Goal: Task Accomplishment & Management: Complete application form

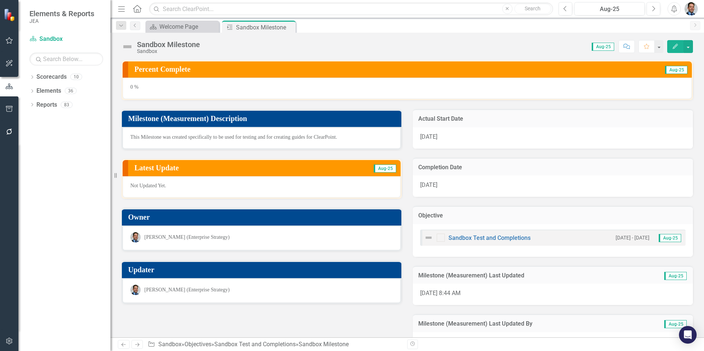
click at [158, 186] on p "Not Updated Yet." at bounding box center [261, 185] width 263 height 7
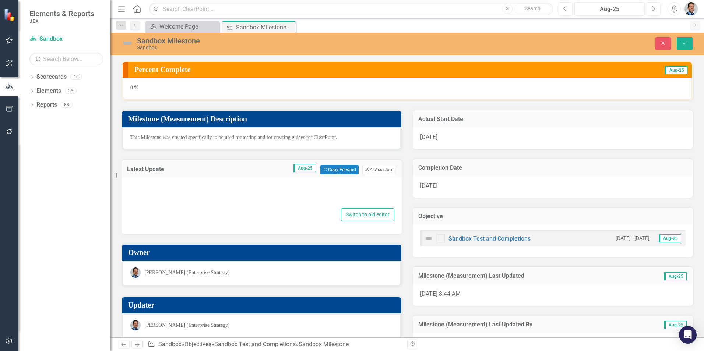
type textarea "<p>Not Updated Yet.</p>"
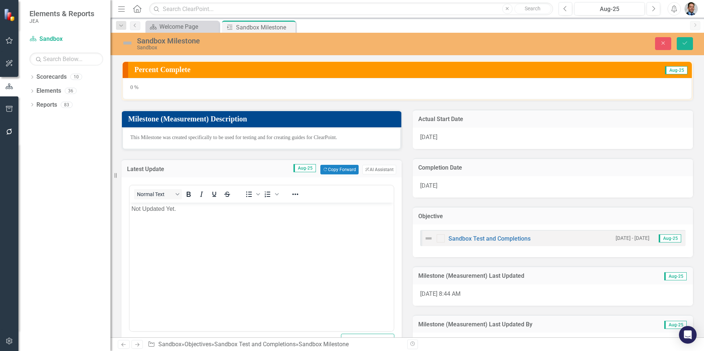
click at [156, 214] on body "Not Updated Yet." at bounding box center [262, 258] width 264 height 110
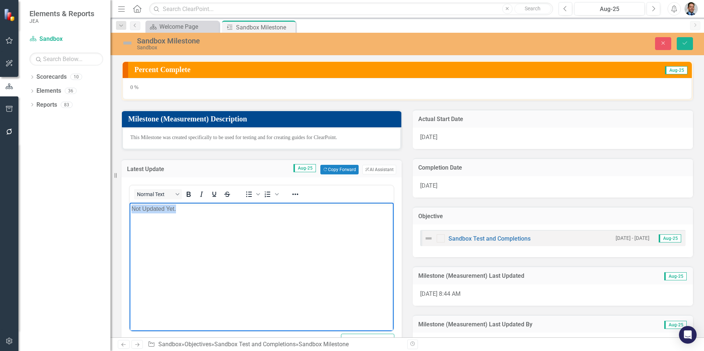
drag, startPoint x: 187, startPoint y: 212, endPoint x: 131, endPoint y: 205, distance: 56.1
click at [131, 205] on body "Not Updated Yet." at bounding box center [262, 258] width 264 height 110
click at [175, 89] on div "0 %" at bounding box center [407, 88] width 569 height 21
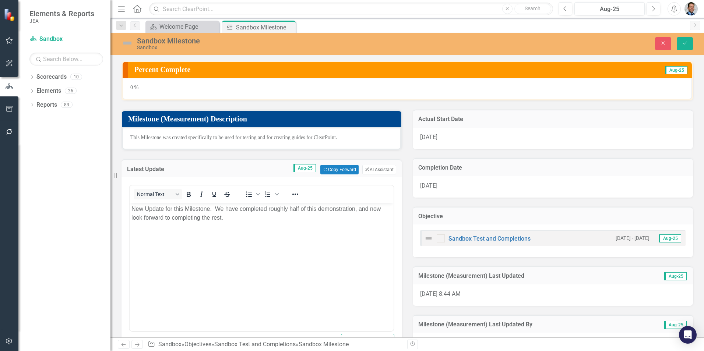
click at [171, 86] on div "0 %" at bounding box center [407, 88] width 569 height 21
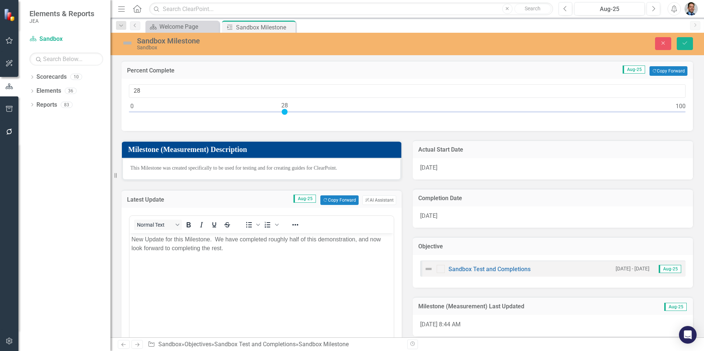
click at [285, 111] on div at bounding box center [407, 113] width 557 height 9
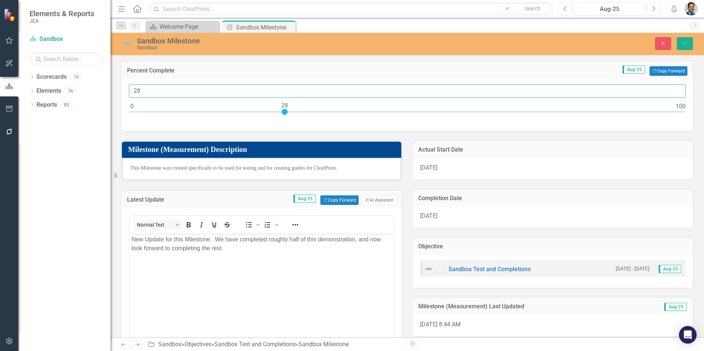
click at [152, 89] on input "28" at bounding box center [407, 91] width 557 height 14
type input "49"
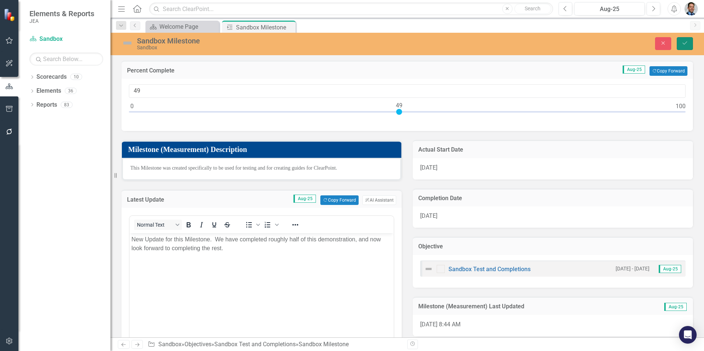
click at [686, 43] on icon "Save" at bounding box center [685, 43] width 7 height 5
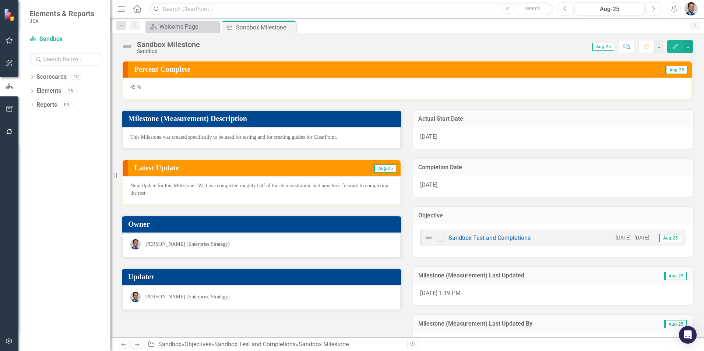
click at [146, 89] on div "49 %" at bounding box center [407, 88] width 569 height 21
click at [137, 87] on div "49 %" at bounding box center [407, 88] width 569 height 21
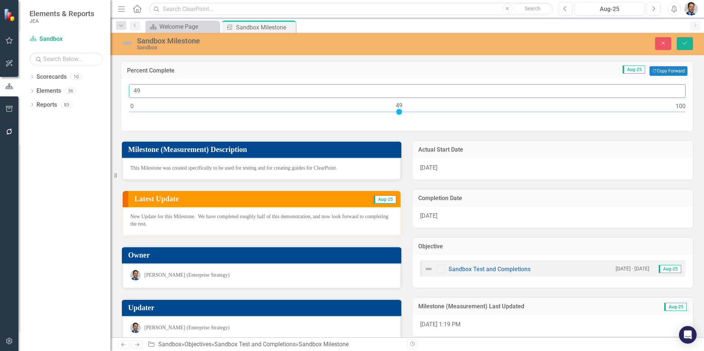
click at [137, 87] on input "49" at bounding box center [407, 91] width 557 height 14
type input "0"
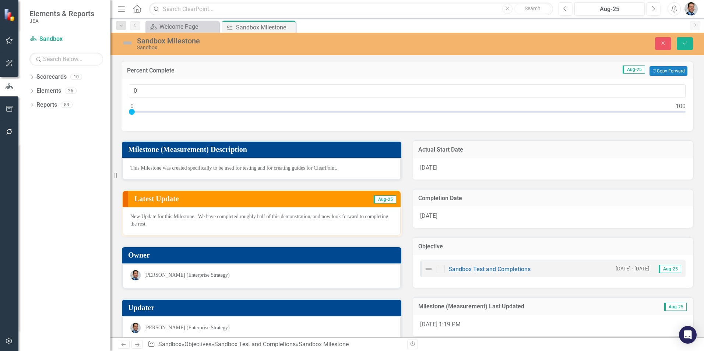
click at [175, 224] on p "New Update for this Milestone. We have completed roughly half of this demonstra…" at bounding box center [261, 220] width 263 height 15
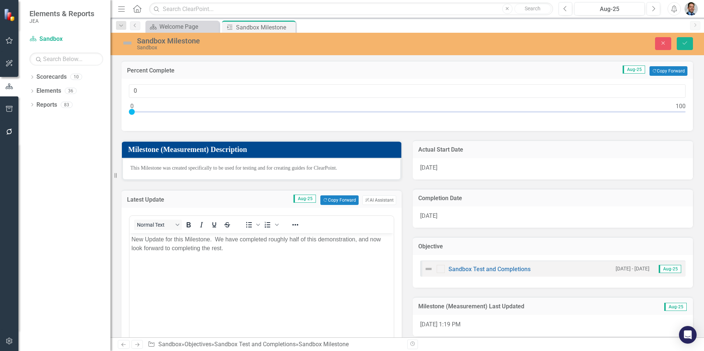
click at [228, 185] on div "Latest Update Aug-25 Copy Forward Copy Forward ClearPoint AI AI Assistant <p>Ne…" at bounding box center [261, 286] width 291 height 210
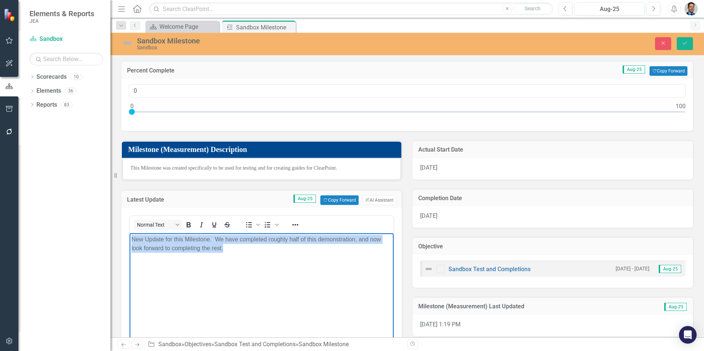
drag, startPoint x: 231, startPoint y: 251, endPoint x: 98, endPoint y: 221, distance: 136.2
click at [130, 233] on html "New Update for this Milestone. We have completed roughly half of this demonstra…" at bounding box center [262, 288] width 264 height 110
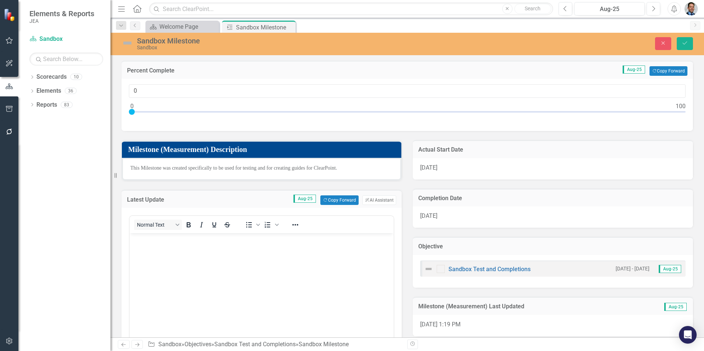
click at [407, 186] on div "Completion Date 9/30/25" at bounding box center [552, 204] width 291 height 49
click at [685, 42] on icon "Save" at bounding box center [685, 43] width 7 height 5
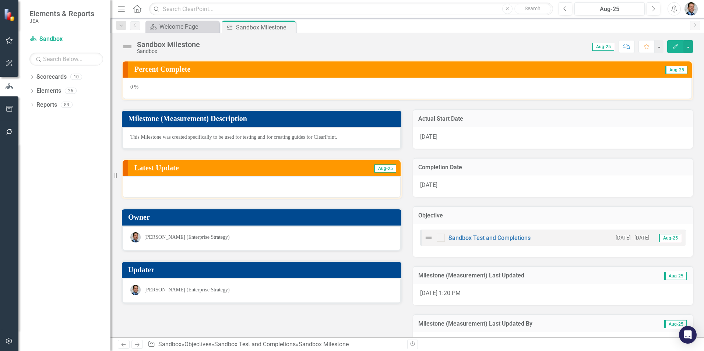
click at [136, 87] on div "0 %" at bounding box center [407, 88] width 569 height 21
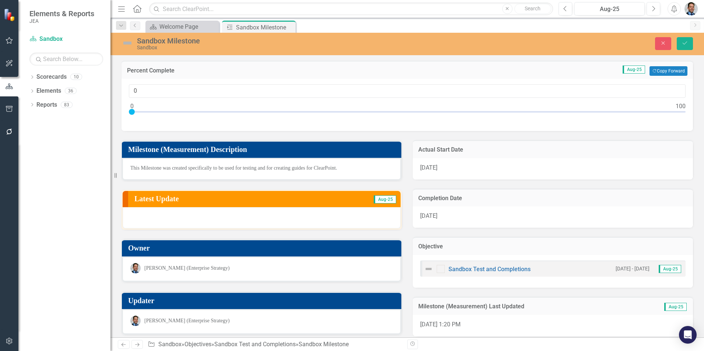
click at [147, 217] on div at bounding box center [262, 217] width 278 height 21
click at [166, 218] on div at bounding box center [262, 217] width 278 height 21
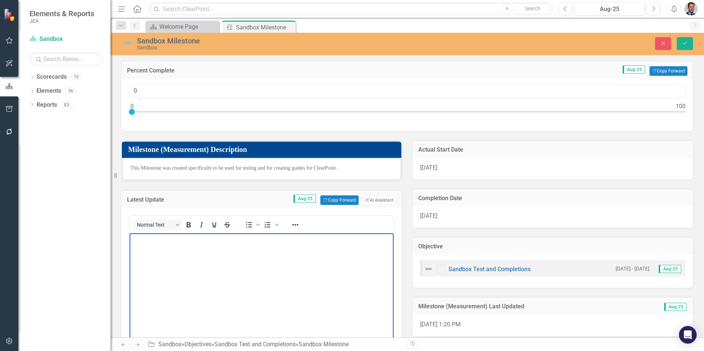
drag, startPoint x: 149, startPoint y: 250, endPoint x: 148, endPoint y: 255, distance: 5.6
click at [148, 255] on body "Rich Text Area. Press ALT-0 for help." at bounding box center [262, 288] width 264 height 110
click at [148, 258] on body "Rich Text Area. Press ALT-0 for help." at bounding box center [262, 288] width 264 height 110
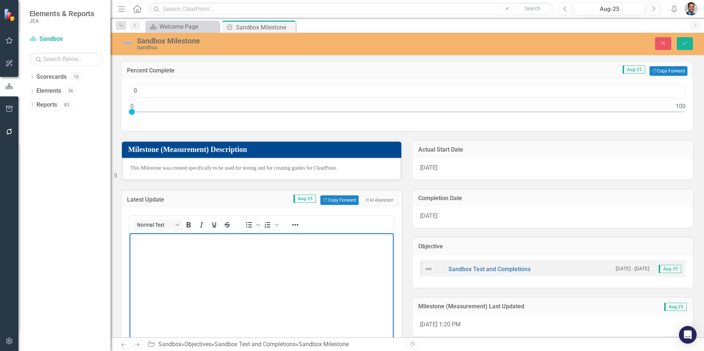
click at [148, 258] on body "Rich Text Area. Press ALT-0 for help." at bounding box center [262, 288] width 264 height 110
drag, startPoint x: 150, startPoint y: 239, endPoint x: 133, endPoint y: 235, distance: 16.7
click at [133, 235] on p "HOw" at bounding box center [261, 239] width 260 height 9
drag, startPoint x: 138, startPoint y: 237, endPoint x: 174, endPoint y: 272, distance: 50.0
click at [174, 272] on body "HOw" at bounding box center [262, 288] width 264 height 110
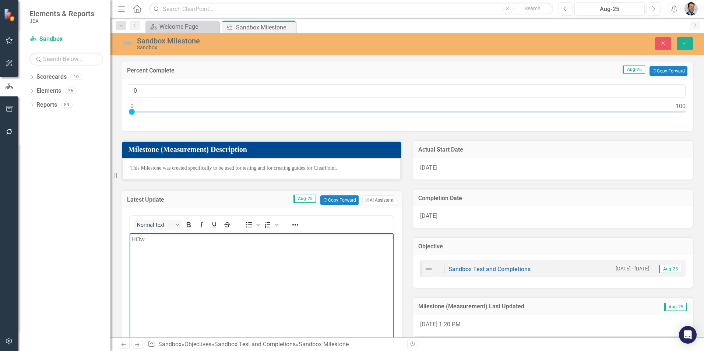
drag, startPoint x: 157, startPoint y: 241, endPoint x: 102, endPoint y: 228, distance: 56.3
click at [130, 233] on html "HOw" at bounding box center [262, 288] width 264 height 110
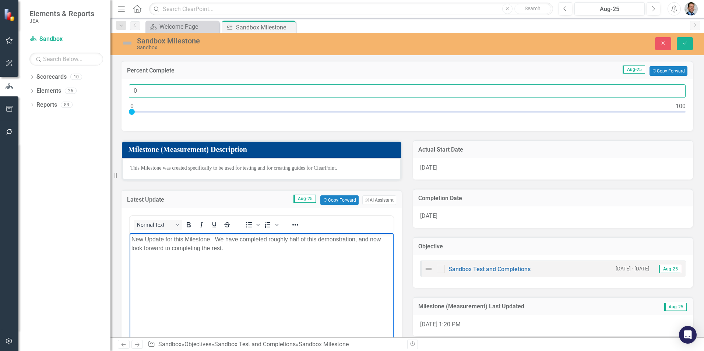
click at [143, 91] on input "0" at bounding box center [407, 91] width 557 height 14
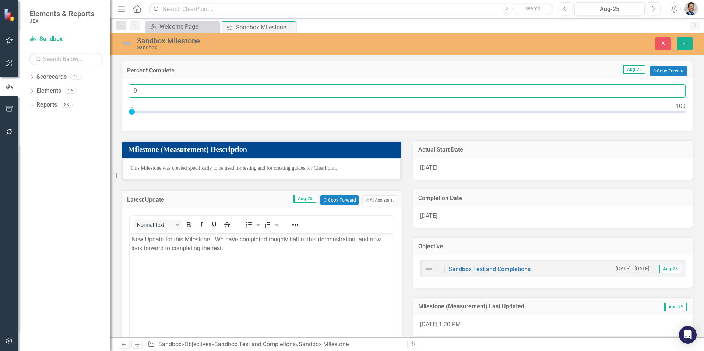
click at [143, 91] on input "0" at bounding box center [407, 91] width 557 height 14
type input "49"
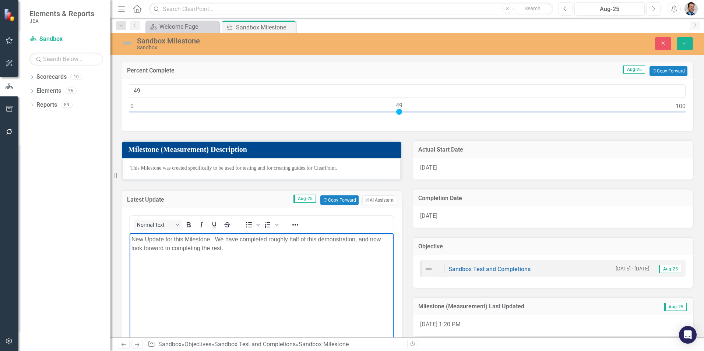
drag, startPoint x: 349, startPoint y: 240, endPoint x: 227, endPoint y: 300, distance: 136.4
click at [227, 300] on body "New Update for this Milestone. We have completed roughly half of this demonstra…" at bounding box center [262, 288] width 264 height 110
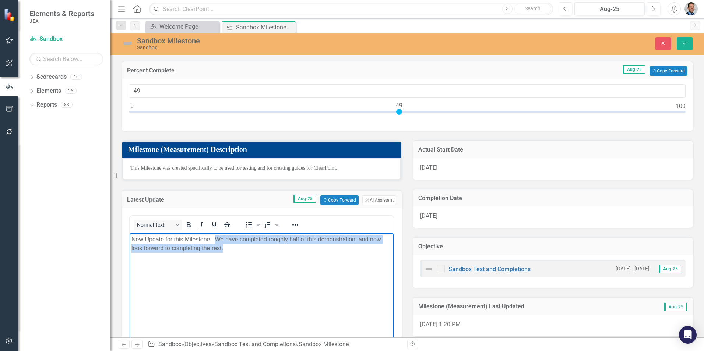
drag, startPoint x: 215, startPoint y: 238, endPoint x: 227, endPoint y: 249, distance: 16.2
click at [226, 248] on p "New Update for this Milestone. We have completed roughly half of this demonstra…" at bounding box center [261, 244] width 260 height 18
copy p "We have completed roughly half of this demonstration, and now look forward to c…"
